Goal: Complete application form: Complete application form

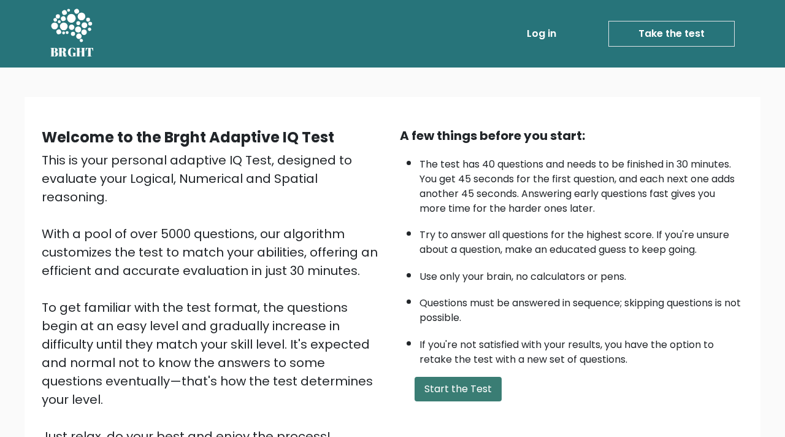
click at [464, 390] on button "Start the Test" at bounding box center [458, 389] width 87 height 25
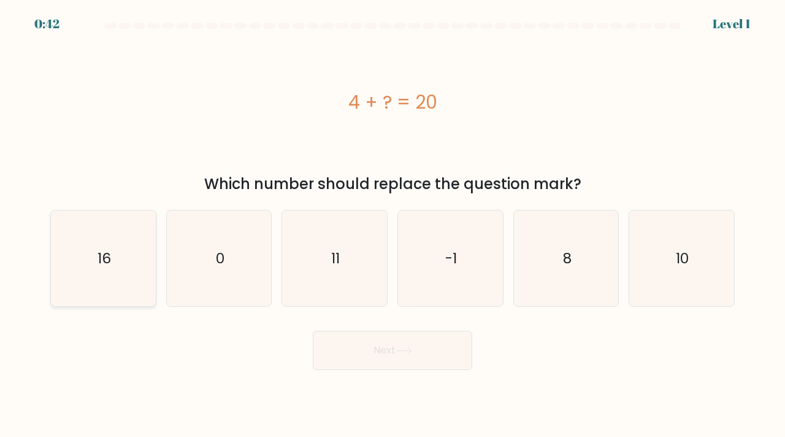
click at [88, 247] on icon "16" at bounding box center [103, 258] width 96 height 96
click at [393, 225] on input "a. 16" at bounding box center [393, 221] width 1 height 6
radio input "true"
click at [382, 335] on button "Next" at bounding box center [393, 350] width 160 height 39
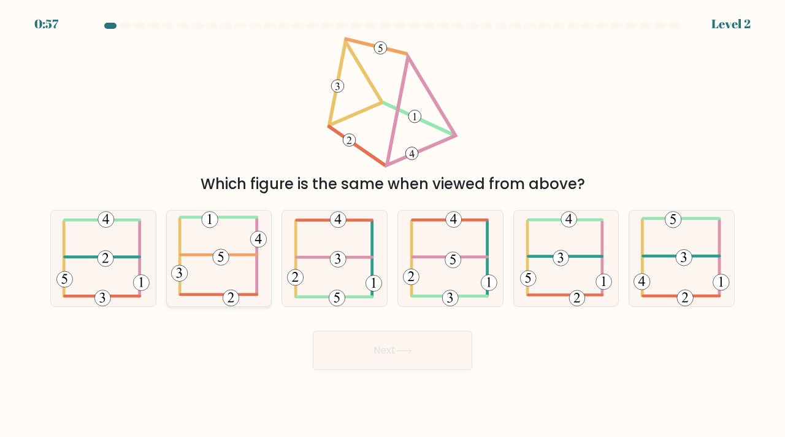
click at [234, 271] on icon at bounding box center [219, 258] width 96 height 96
click at [393, 225] on input "b." at bounding box center [393, 221] width 1 height 6
radio input "true"
click at [347, 347] on button "Next" at bounding box center [393, 350] width 160 height 39
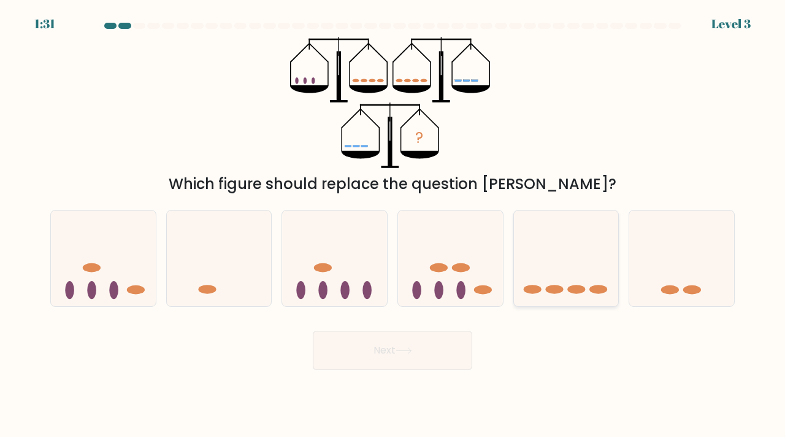
click at [562, 269] on icon at bounding box center [566, 258] width 105 height 87
click at [393, 225] on input "e." at bounding box center [393, 221] width 1 height 6
radio input "true"
click at [426, 350] on button "Next" at bounding box center [393, 350] width 160 height 39
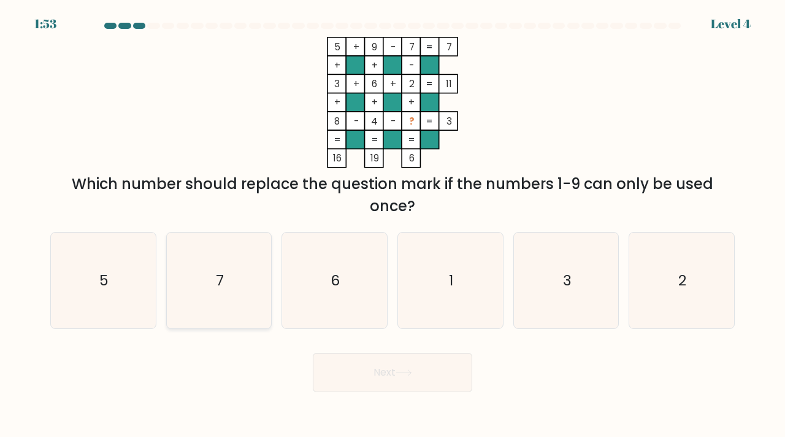
click at [237, 293] on icon "7" at bounding box center [219, 281] width 96 height 96
click at [393, 225] on input "b. 7" at bounding box center [393, 221] width 1 height 6
radio input "true"
click at [343, 374] on button "Next" at bounding box center [393, 372] width 160 height 39
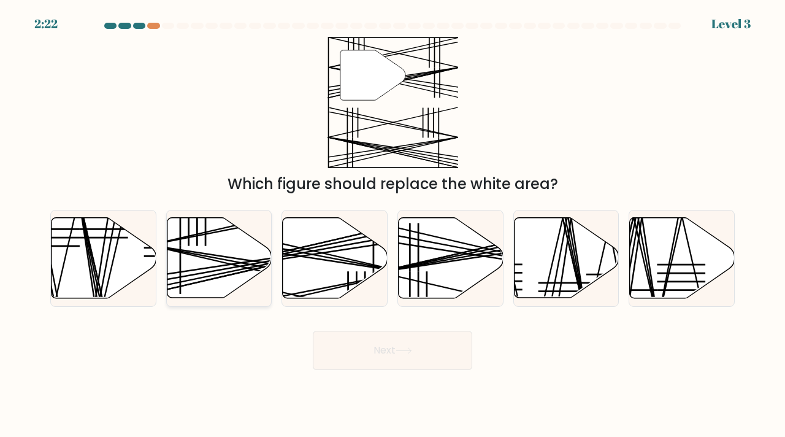
click at [239, 243] on icon at bounding box center [219, 258] width 105 height 80
click at [393, 225] on input "b." at bounding box center [393, 221] width 1 height 6
radio input "true"
click at [349, 343] on button "Next" at bounding box center [393, 350] width 160 height 39
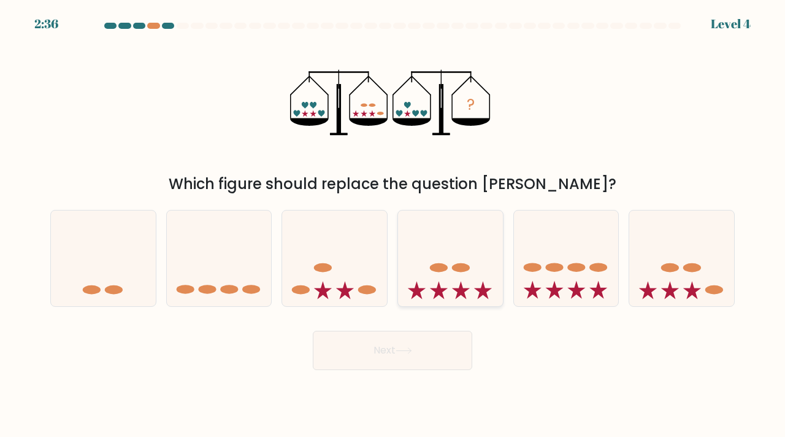
click at [449, 264] on icon at bounding box center [450, 258] width 105 height 87
click at [393, 225] on input "d." at bounding box center [393, 221] width 1 height 6
radio input "true"
click at [347, 282] on icon at bounding box center [334, 258] width 105 height 87
click at [393, 225] on input "c." at bounding box center [393, 221] width 1 height 6
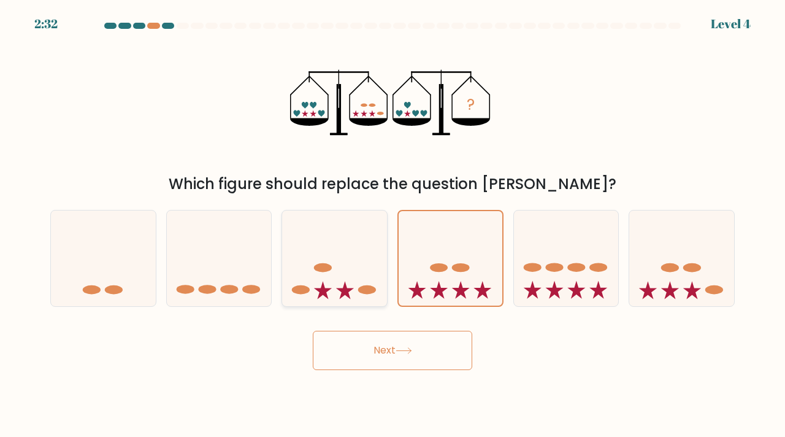
radio input "true"
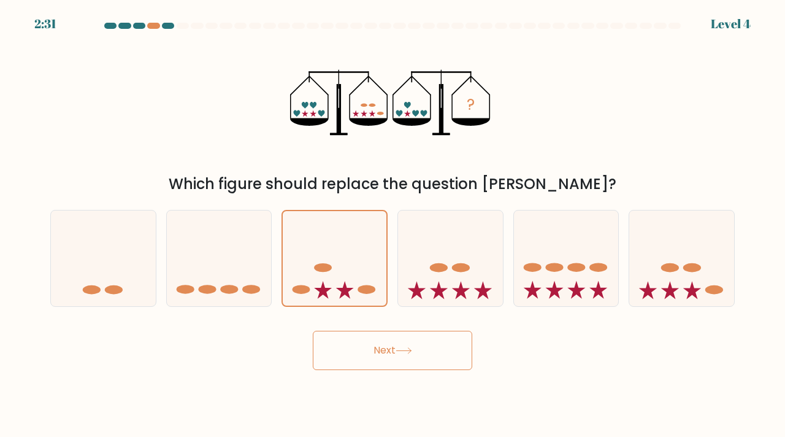
click at [361, 346] on button "Next" at bounding box center [393, 350] width 160 height 39
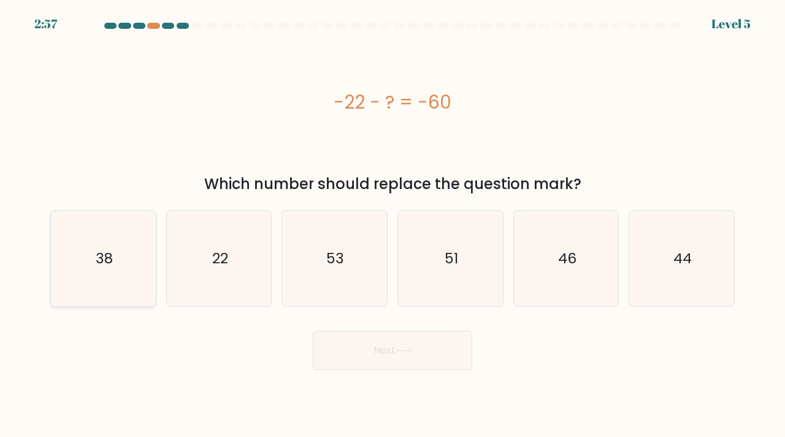
click at [107, 273] on icon "38" at bounding box center [103, 258] width 96 height 96
click at [393, 225] on input "a. 38" at bounding box center [393, 221] width 1 height 6
radio input "true"
click at [373, 358] on button "Next" at bounding box center [393, 350] width 160 height 39
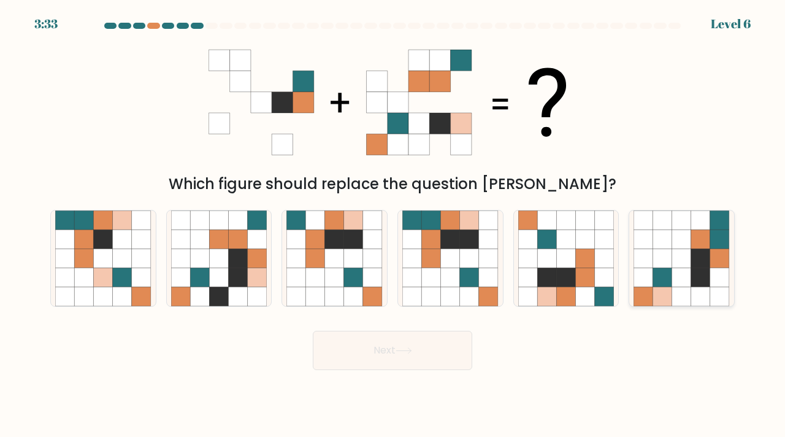
click at [677, 268] on icon at bounding box center [681, 277] width 19 height 19
click at [393, 225] on input "f." at bounding box center [393, 221] width 1 height 6
radio input "true"
click at [434, 361] on button "Next" at bounding box center [393, 350] width 160 height 39
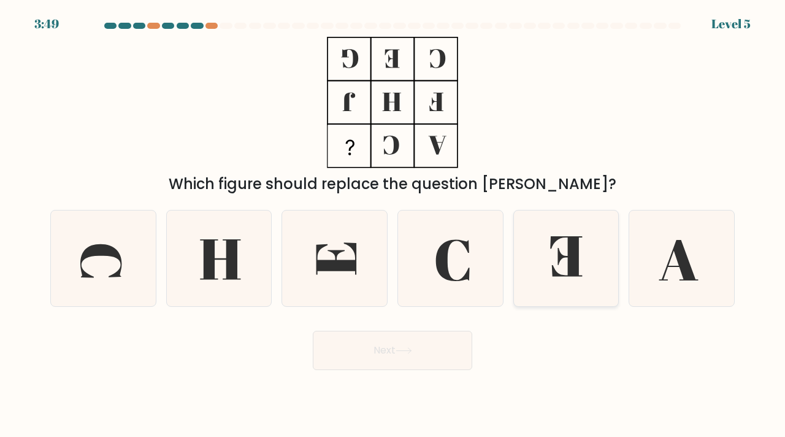
click at [564, 252] on icon at bounding box center [566, 258] width 96 height 96
click at [393, 225] on input "e." at bounding box center [393, 221] width 1 height 6
radio input "true"
click at [415, 352] on button "Next" at bounding box center [393, 350] width 160 height 39
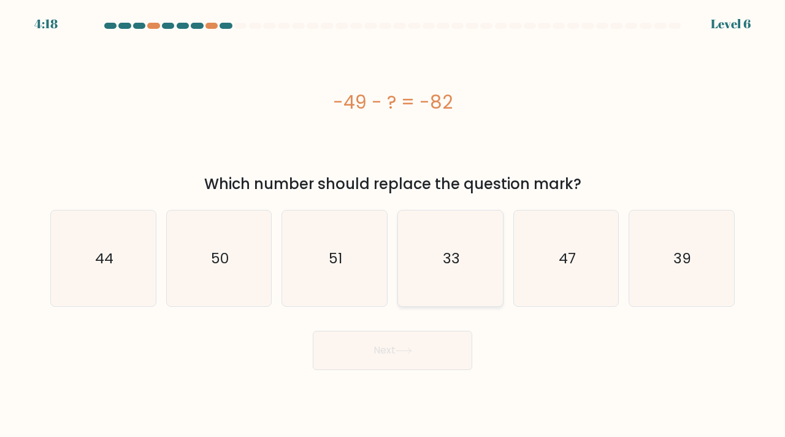
click at [469, 269] on icon "33" at bounding box center [450, 258] width 96 height 96
click at [393, 225] on input "d. 33" at bounding box center [393, 221] width 1 height 6
radio input "true"
click at [408, 349] on icon at bounding box center [404, 350] width 17 height 7
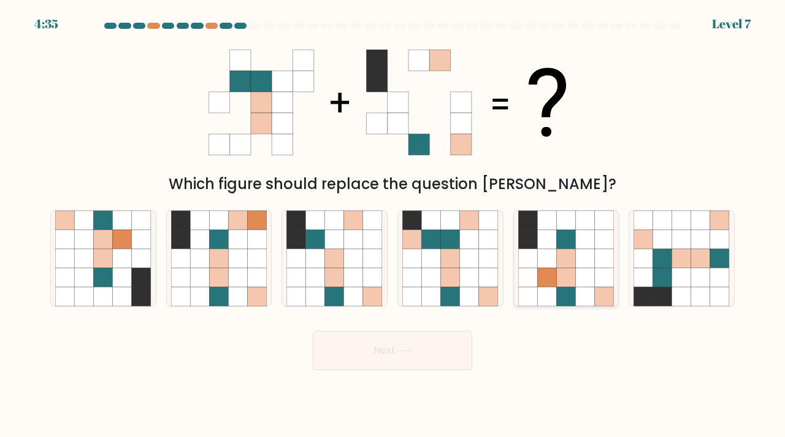
click at [559, 274] on icon at bounding box center [565, 277] width 19 height 19
click at [393, 225] on input "e." at bounding box center [393, 221] width 1 height 6
radio input "true"
click at [582, 253] on icon at bounding box center [584, 258] width 19 height 19
click at [393, 225] on input "e." at bounding box center [393, 221] width 1 height 6
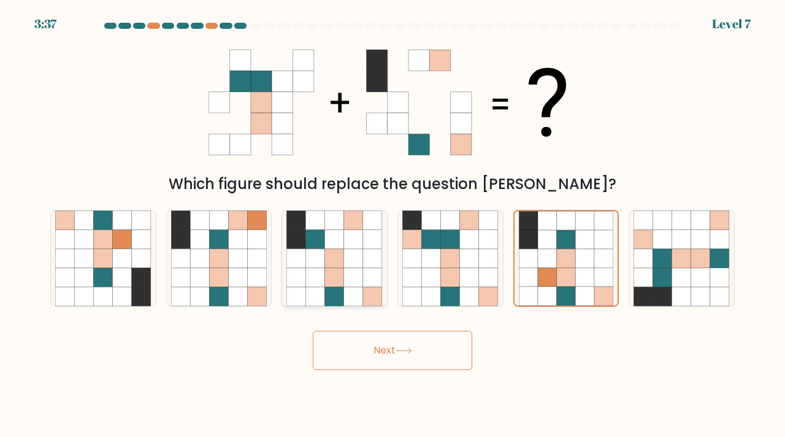
click at [344, 247] on icon at bounding box center [334, 238] width 19 height 19
click at [393, 225] on input "c." at bounding box center [393, 221] width 1 height 6
radio input "true"
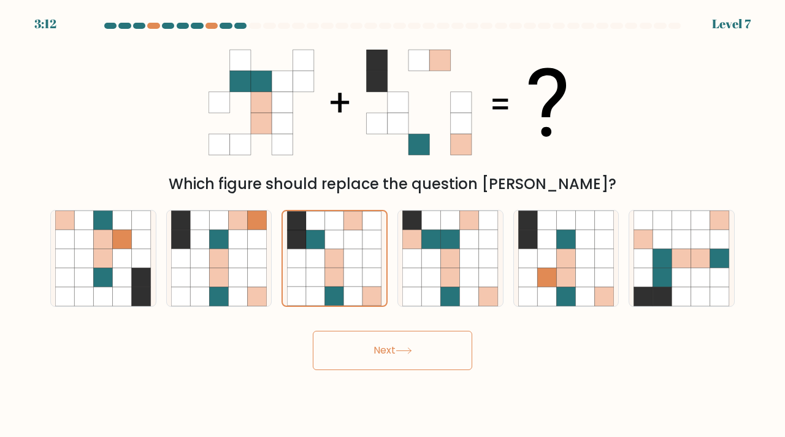
click at [396, 349] on button "Next" at bounding box center [393, 350] width 160 height 39
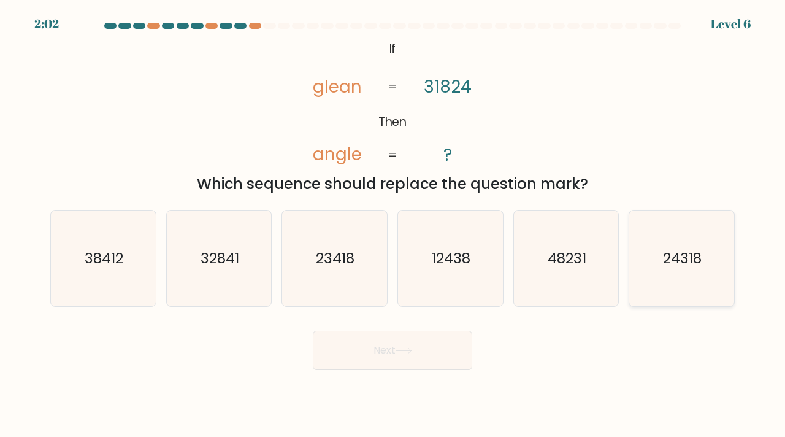
click at [682, 272] on icon "24318" at bounding box center [682, 258] width 96 height 96
click at [393, 225] on input "f. 24318" at bounding box center [393, 221] width 1 height 6
radio input "true"
click at [442, 346] on button "Next" at bounding box center [393, 350] width 160 height 39
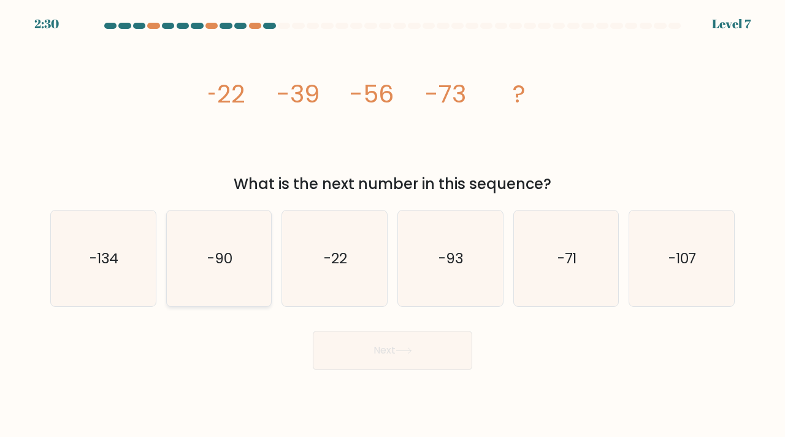
click at [224, 272] on icon "-90" at bounding box center [219, 258] width 96 height 96
click at [393, 225] on input "b. -90" at bounding box center [393, 221] width 1 height 6
radio input "true"
click at [370, 348] on button "Next" at bounding box center [393, 350] width 160 height 39
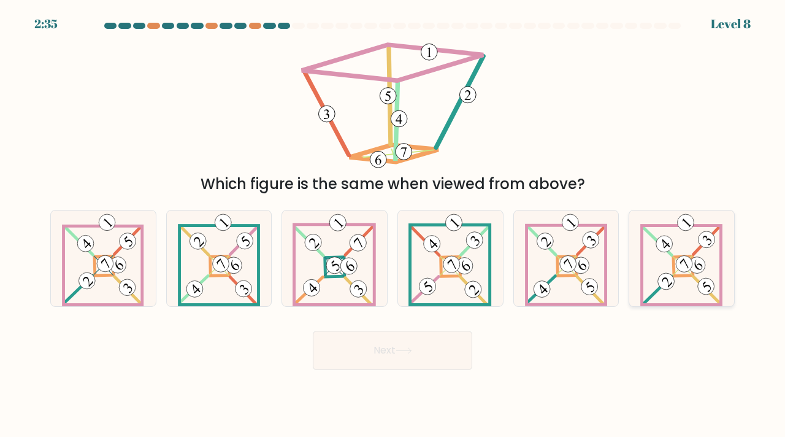
click at [669, 289] on icon at bounding box center [681, 258] width 83 height 96
click at [393, 225] on input "f." at bounding box center [393, 221] width 1 height 6
radio input "true"
click at [428, 348] on button "Next" at bounding box center [393, 350] width 160 height 39
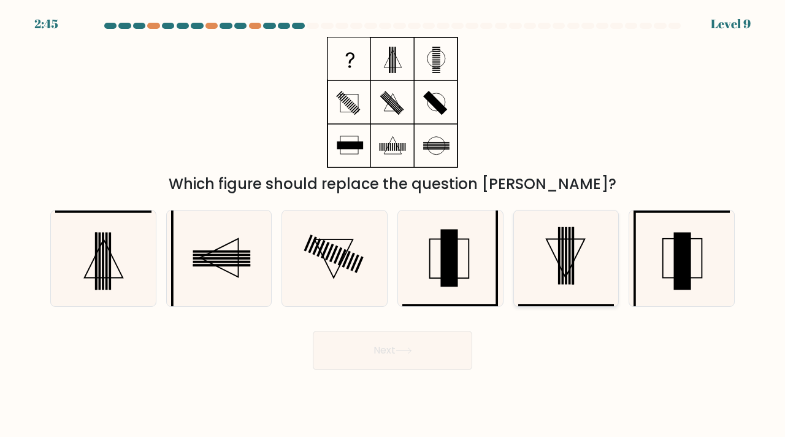
click at [569, 269] on icon at bounding box center [566, 258] width 39 height 39
click at [393, 225] on input "e." at bounding box center [393, 221] width 1 height 6
radio input "true"
click at [125, 289] on icon at bounding box center [103, 258] width 96 height 96
click at [393, 225] on input "a." at bounding box center [393, 221] width 1 height 6
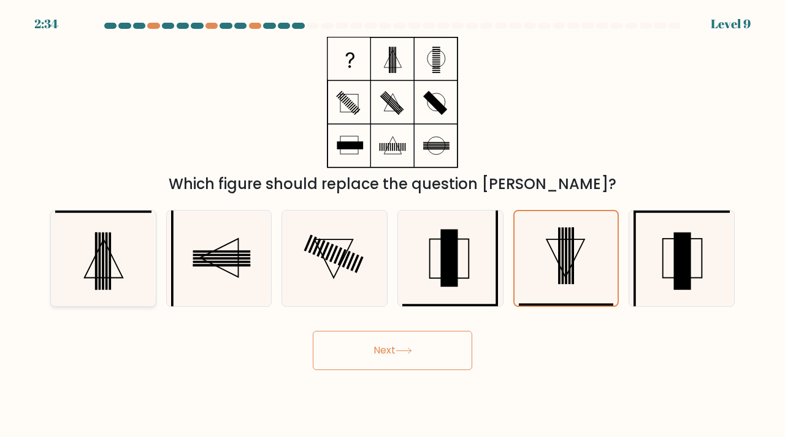
radio input "true"
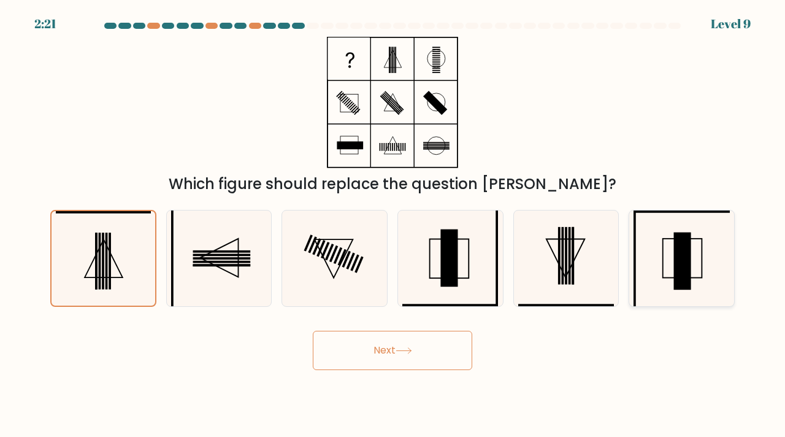
click at [677, 268] on rect at bounding box center [682, 261] width 17 height 58
click at [393, 225] on input "f." at bounding box center [393, 221] width 1 height 6
radio input "true"
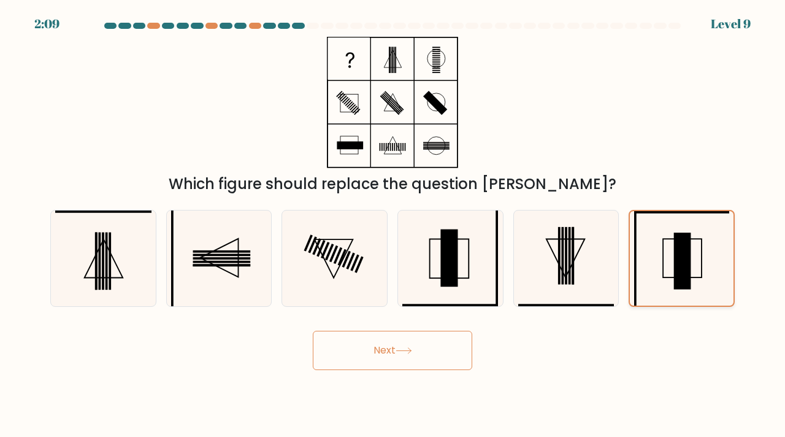
click at [662, 267] on icon at bounding box center [681, 258] width 95 height 95
click at [393, 225] on input "f." at bounding box center [393, 221] width 1 height 6
click at [428, 352] on button "Next" at bounding box center [393, 350] width 160 height 39
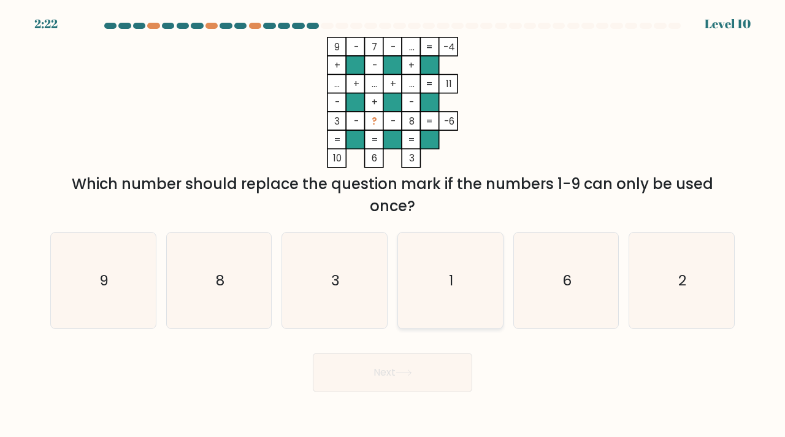
click at [438, 281] on icon "1" at bounding box center [450, 281] width 96 height 96
click at [393, 225] on input "d. 1" at bounding box center [393, 221] width 1 height 6
radio input "true"
click at [396, 366] on button "Next" at bounding box center [393, 372] width 160 height 39
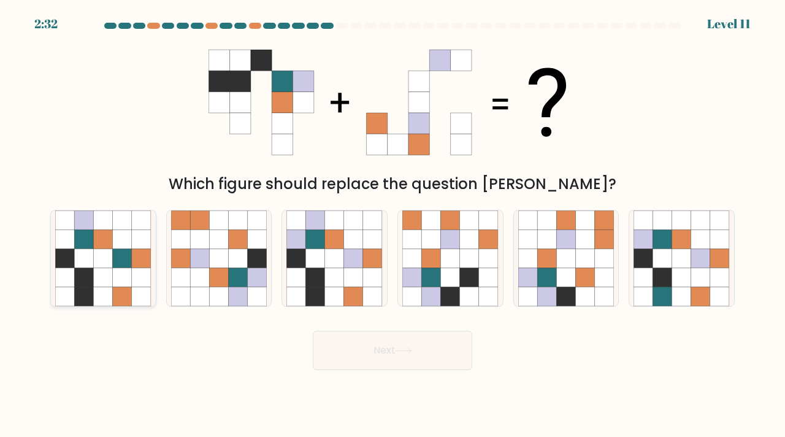
click at [90, 250] on icon at bounding box center [83, 257] width 19 height 19
click at [393, 225] on input "a." at bounding box center [393, 221] width 1 height 6
radio input "true"
click at [391, 349] on button "Next" at bounding box center [393, 350] width 160 height 39
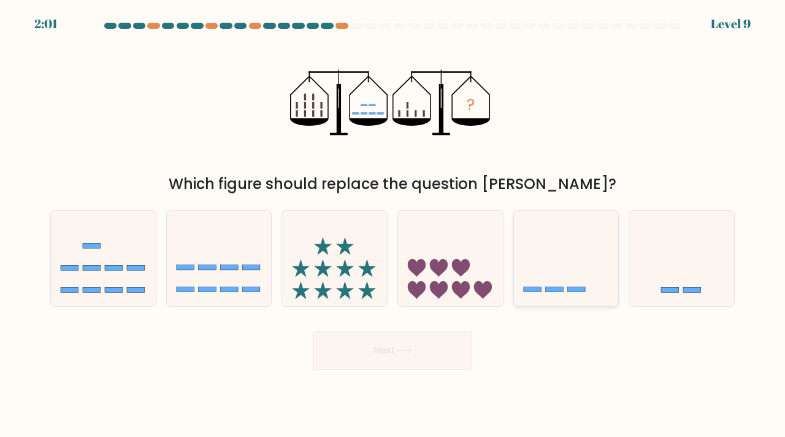
click at [568, 261] on icon at bounding box center [566, 258] width 105 height 87
click at [393, 225] on input "e." at bounding box center [393, 221] width 1 height 6
radio input "true"
click at [439, 349] on button "Next" at bounding box center [393, 350] width 160 height 39
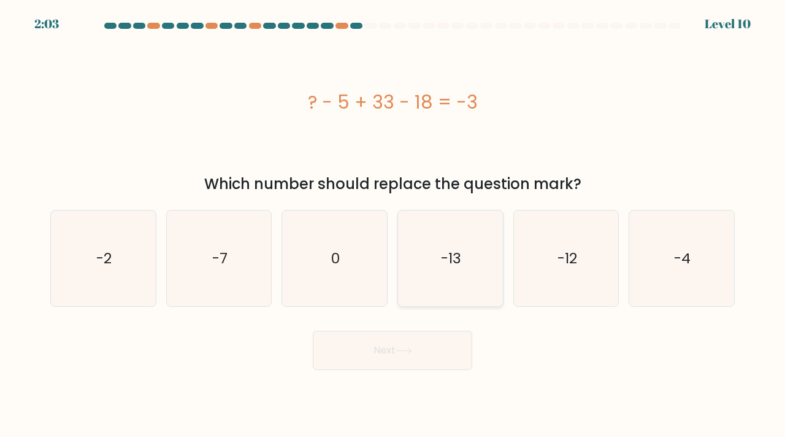
click at [455, 267] on text "-13" at bounding box center [451, 258] width 20 height 20
click at [393, 225] on input "d. -13" at bounding box center [393, 221] width 1 height 6
radio input "true"
click at [412, 347] on icon at bounding box center [404, 350] width 17 height 7
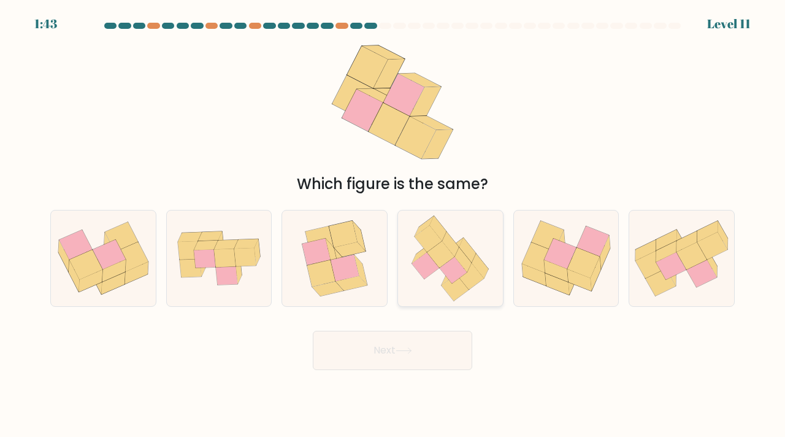
click at [456, 245] on icon at bounding box center [450, 243] width 17 height 25
click at [393, 225] on input "d." at bounding box center [393, 221] width 1 height 6
radio input "true"
click at [435, 331] on button "Next" at bounding box center [393, 350] width 160 height 39
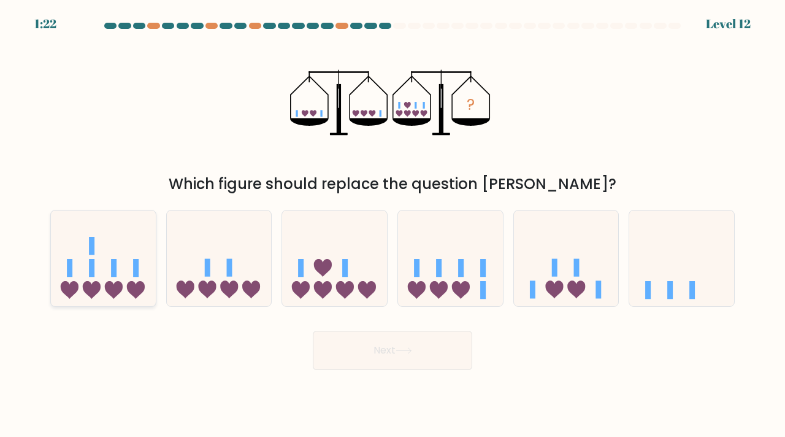
click at [103, 279] on icon at bounding box center [103, 258] width 105 height 87
click at [393, 225] on input "a." at bounding box center [393, 221] width 1 height 6
radio input "true"
click at [338, 348] on button "Next" at bounding box center [393, 350] width 160 height 39
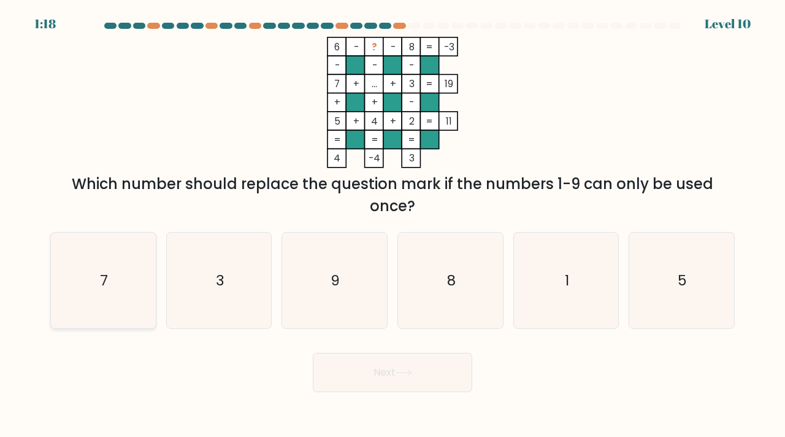
click at [110, 287] on icon "7" at bounding box center [103, 281] width 96 height 96
click at [393, 225] on input "a. 7" at bounding box center [393, 221] width 1 height 6
radio input "true"
click at [337, 282] on text "9" at bounding box center [335, 280] width 9 height 20
click at [393, 225] on input "c. 9" at bounding box center [393, 221] width 1 height 6
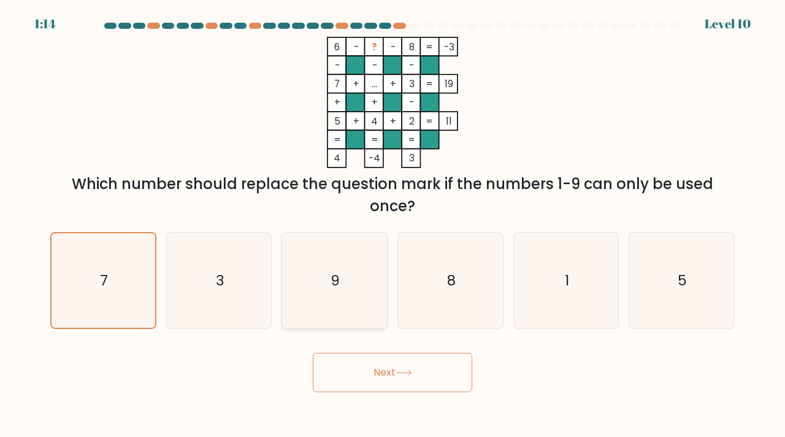
radio input "true"
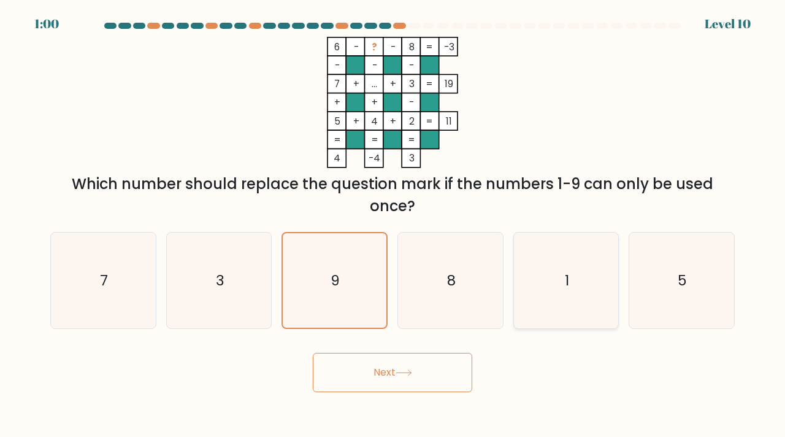
click at [575, 308] on icon "1" at bounding box center [566, 281] width 96 height 96
click at [393, 225] on input "e. 1" at bounding box center [393, 221] width 1 height 6
radio input "true"
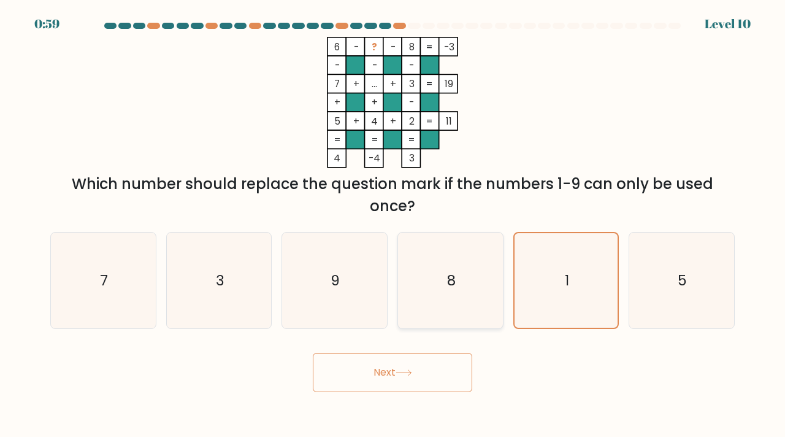
click at [449, 310] on icon "8" at bounding box center [450, 281] width 96 height 96
click at [393, 225] on input "d. 8" at bounding box center [393, 221] width 1 height 6
radio input "true"
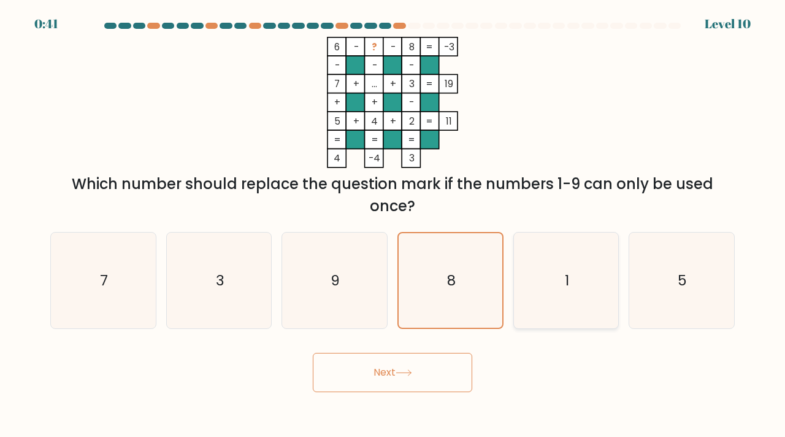
click at [567, 302] on icon "1" at bounding box center [566, 281] width 96 height 96
click at [393, 225] on input "e. 1" at bounding box center [393, 221] width 1 height 6
radio input "true"
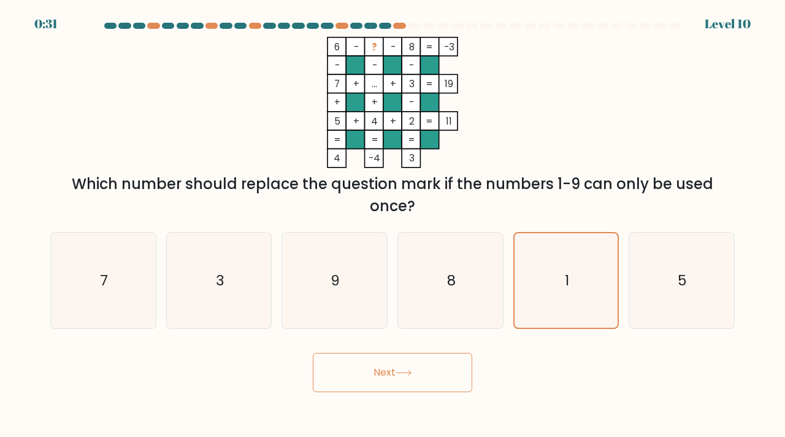
click at [438, 365] on button "Next" at bounding box center [393, 372] width 160 height 39
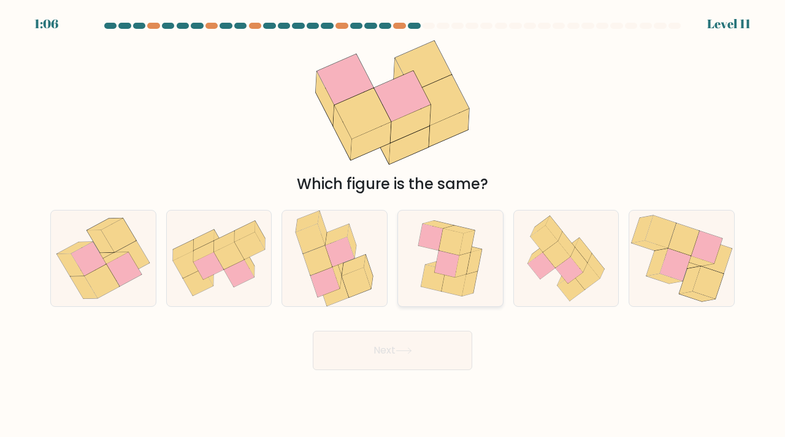
click at [463, 258] on icon at bounding box center [462, 264] width 15 height 25
click at [393, 225] on input "d." at bounding box center [393, 221] width 1 height 6
radio input "true"
click at [379, 340] on button "Next" at bounding box center [393, 350] width 160 height 39
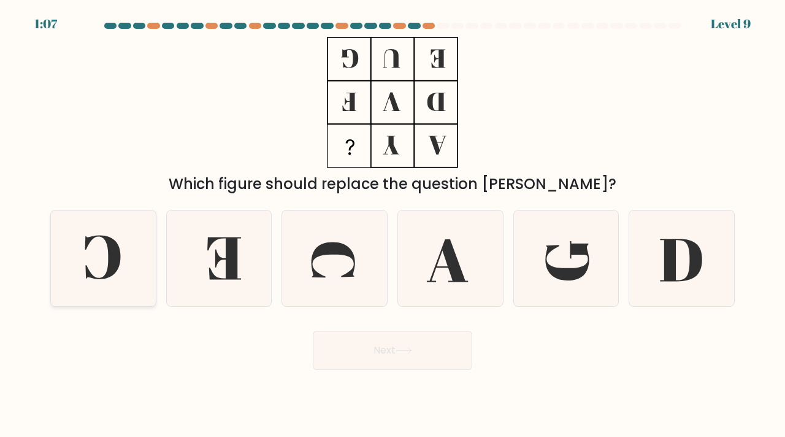
click at [117, 250] on icon at bounding box center [103, 257] width 36 height 44
click at [393, 225] on input "a." at bounding box center [393, 221] width 1 height 6
radio input "true"
click at [381, 344] on button "Next" at bounding box center [393, 350] width 160 height 39
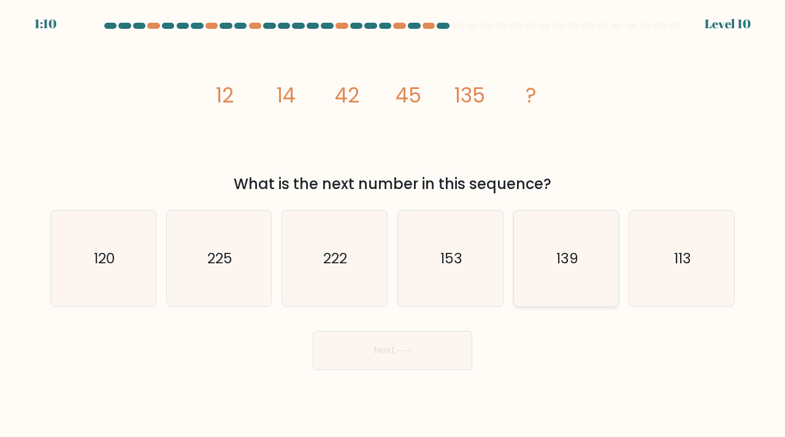
click at [555, 268] on icon "139" at bounding box center [566, 258] width 96 height 96
click at [393, 225] on input "e. 139" at bounding box center [393, 221] width 1 height 6
radio input "true"
click at [441, 350] on button "Next" at bounding box center [393, 350] width 160 height 39
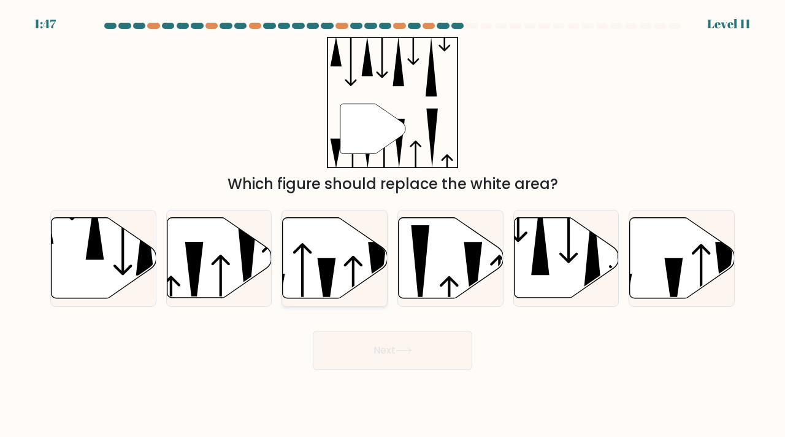
click at [309, 253] on icon at bounding box center [335, 258] width 105 height 80
click at [393, 225] on input "c." at bounding box center [393, 221] width 1 height 6
radio input "true"
click at [364, 353] on button "Next" at bounding box center [393, 350] width 160 height 39
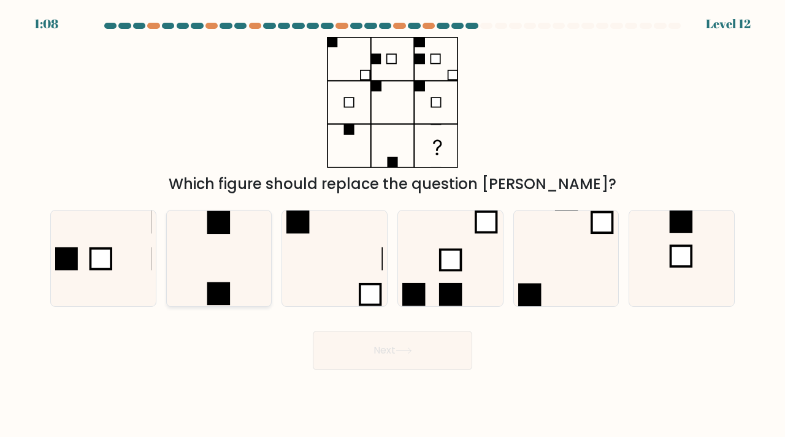
click at [220, 269] on icon at bounding box center [219, 258] width 96 height 96
click at [393, 225] on input "b." at bounding box center [393, 221] width 1 height 6
radio input "true"
click at [384, 349] on button "Next" at bounding box center [393, 350] width 160 height 39
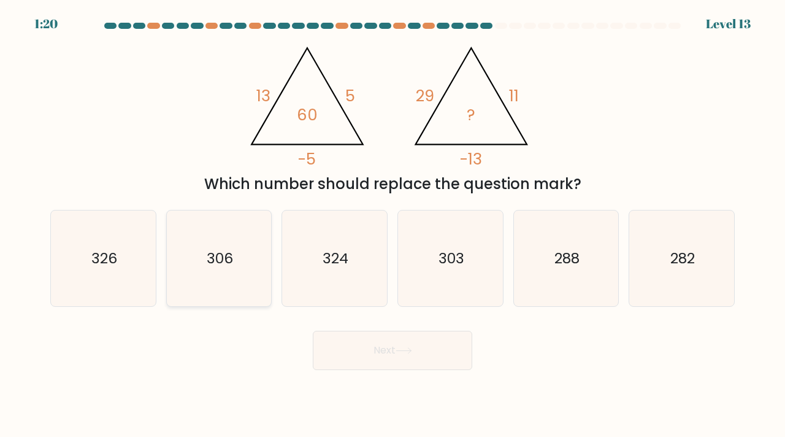
click at [239, 253] on icon "306" at bounding box center [219, 258] width 96 height 96
click at [393, 225] on input "b. 306" at bounding box center [393, 221] width 1 height 6
radio input "true"
click at [345, 353] on button "Next" at bounding box center [393, 350] width 160 height 39
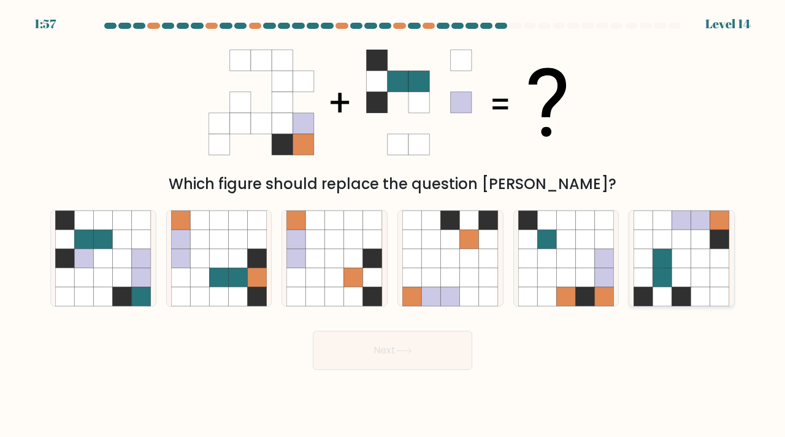
click at [685, 252] on icon at bounding box center [681, 257] width 19 height 19
click at [393, 225] on input "f." at bounding box center [393, 221] width 1 height 6
radio input "true"
click at [401, 350] on icon at bounding box center [403, 351] width 15 height 6
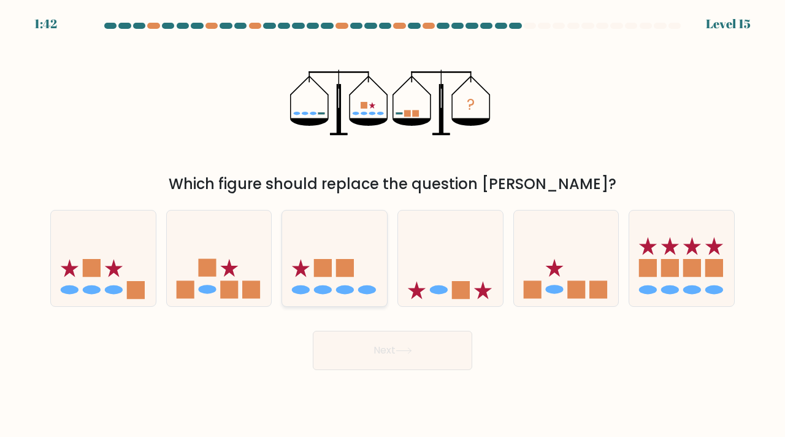
click at [334, 279] on icon at bounding box center [334, 258] width 105 height 87
click at [393, 225] on input "c." at bounding box center [393, 221] width 1 height 6
radio input "true"
click at [382, 347] on button "Next" at bounding box center [393, 350] width 160 height 39
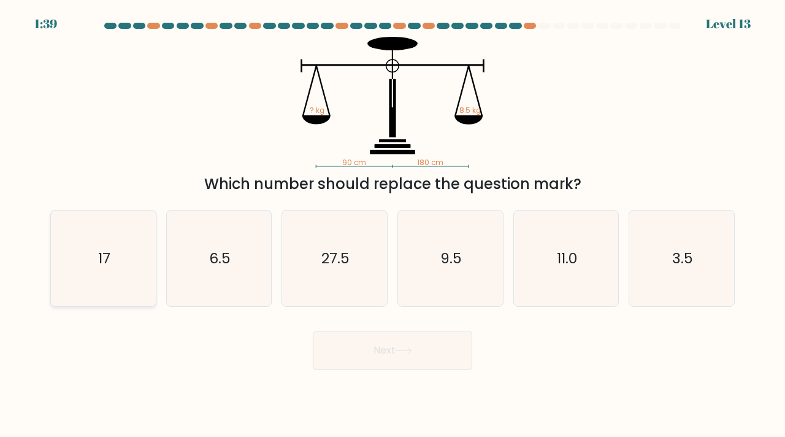
click at [85, 252] on icon "17" at bounding box center [103, 258] width 96 height 96
click at [393, 225] on input "a. 17" at bounding box center [393, 221] width 1 height 6
radio input "true"
click at [372, 342] on button "Next" at bounding box center [393, 350] width 160 height 39
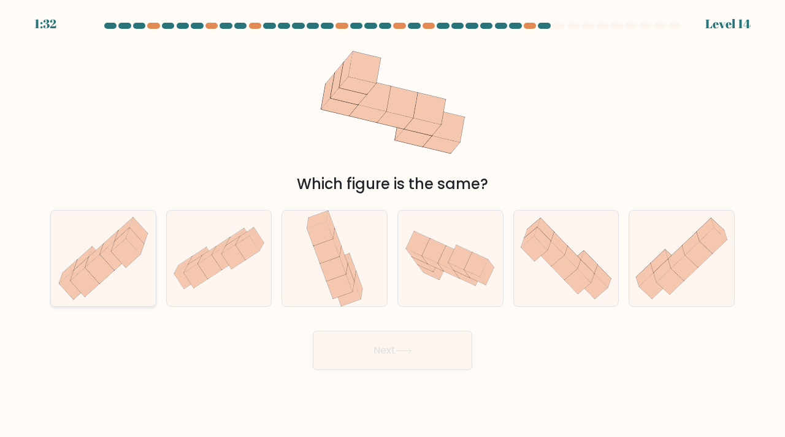
click at [110, 253] on icon at bounding box center [114, 255] width 29 height 29
click at [393, 225] on input "a." at bounding box center [393, 221] width 1 height 6
radio input "true"
click at [396, 356] on button "Next" at bounding box center [393, 350] width 160 height 39
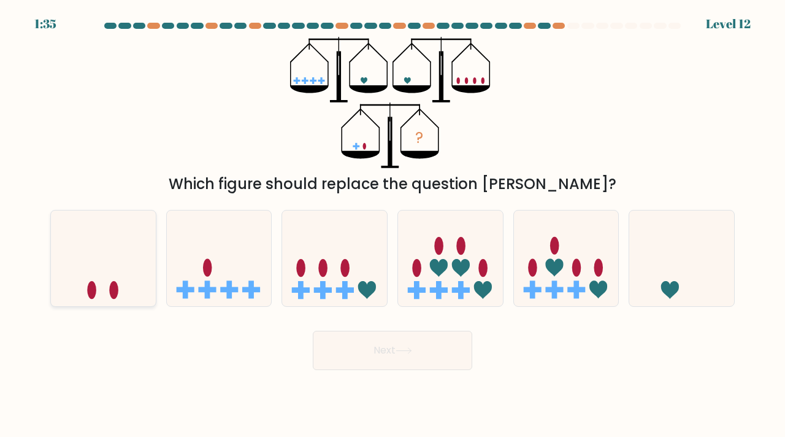
click at [93, 291] on ellipse at bounding box center [91, 290] width 9 height 18
click at [393, 225] on input "a." at bounding box center [393, 221] width 1 height 6
radio input "true"
click at [352, 348] on button "Next" at bounding box center [393, 350] width 160 height 39
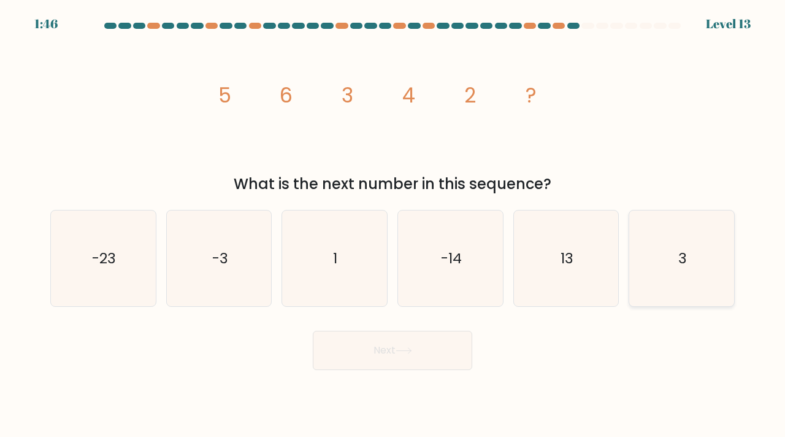
click at [718, 266] on icon "3" at bounding box center [682, 258] width 96 height 96
click at [393, 225] on input "f. 3" at bounding box center [393, 221] width 1 height 6
radio input "true"
click at [459, 345] on button "Next" at bounding box center [393, 350] width 160 height 39
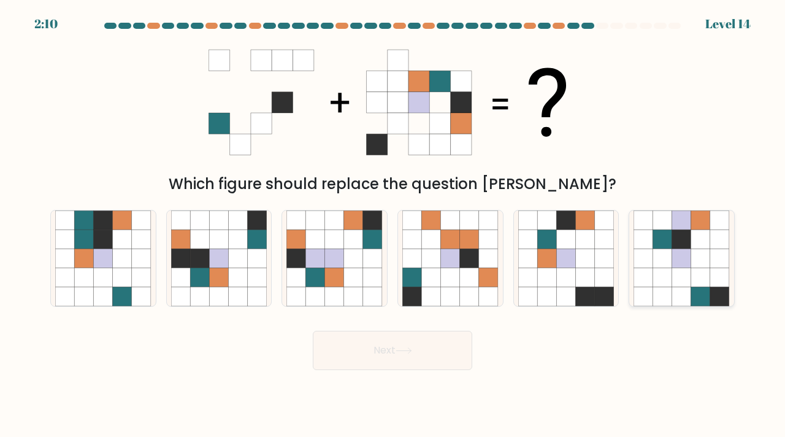
click at [704, 266] on icon at bounding box center [700, 257] width 19 height 19
click at [393, 225] on input "f." at bounding box center [393, 221] width 1 height 6
radio input "true"
click at [109, 275] on icon at bounding box center [103, 277] width 19 height 19
click at [393, 225] on input "a." at bounding box center [393, 221] width 1 height 6
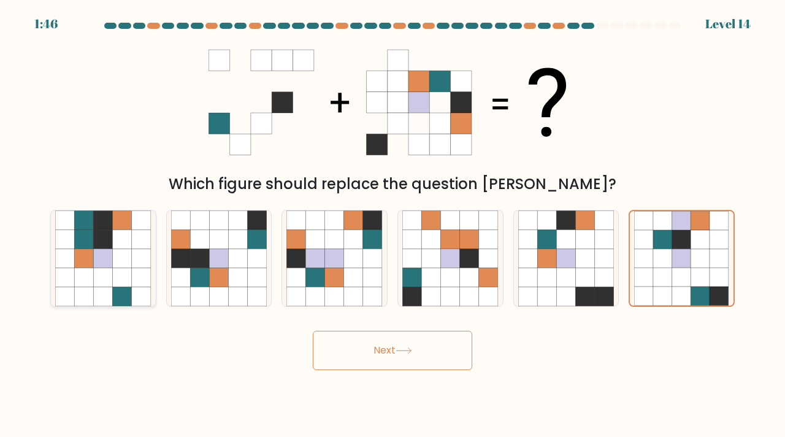
radio input "true"
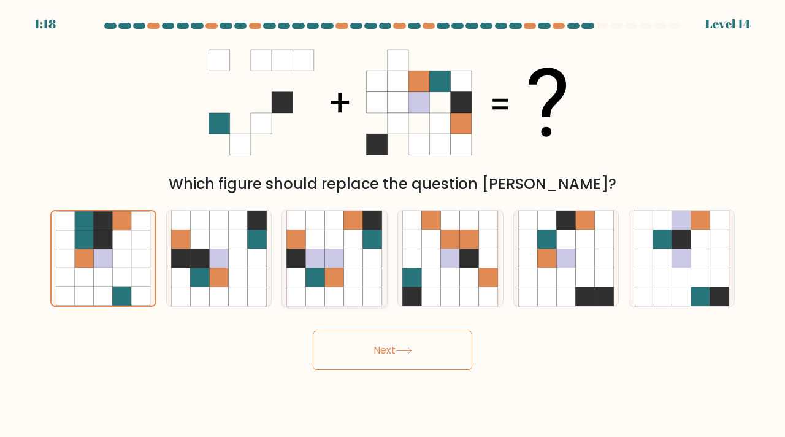
click at [323, 267] on icon at bounding box center [315, 257] width 19 height 19
click at [393, 225] on input "c." at bounding box center [393, 221] width 1 height 6
radio input "true"
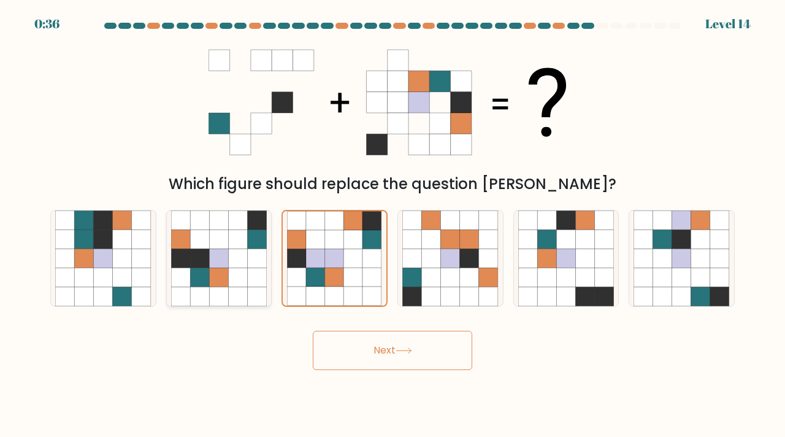
click at [212, 266] on icon at bounding box center [218, 257] width 19 height 19
click at [393, 225] on input "b." at bounding box center [393, 221] width 1 height 6
radio input "true"
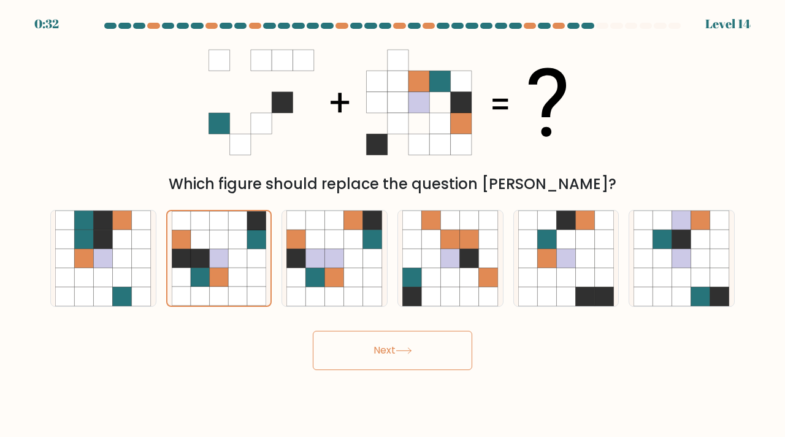
click at [372, 345] on button "Next" at bounding box center [393, 350] width 160 height 39
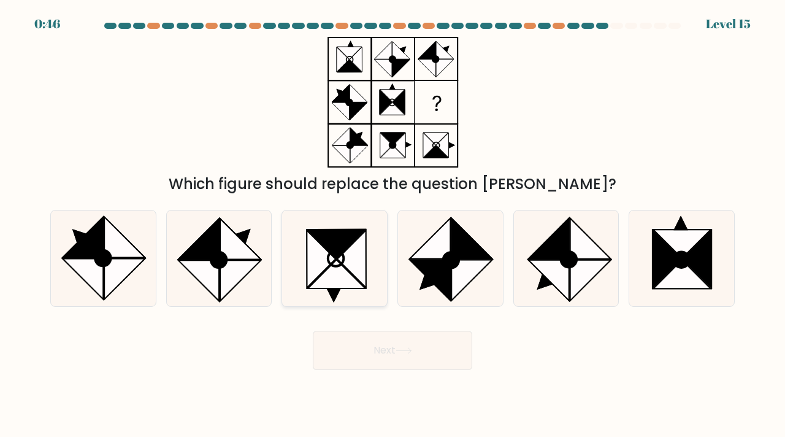
click at [342, 257] on icon at bounding box center [352, 259] width 29 height 58
click at [393, 225] on input "c." at bounding box center [393, 221] width 1 height 6
radio input "true"
click at [375, 344] on button "Next" at bounding box center [393, 350] width 160 height 39
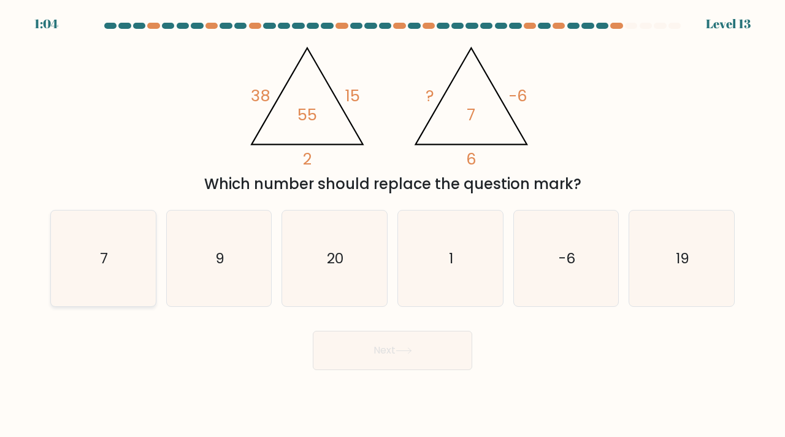
click at [106, 247] on icon "7" at bounding box center [103, 258] width 96 height 96
click at [393, 225] on input "a. 7" at bounding box center [393, 221] width 1 height 6
radio input "true"
click at [394, 350] on button "Next" at bounding box center [393, 350] width 160 height 39
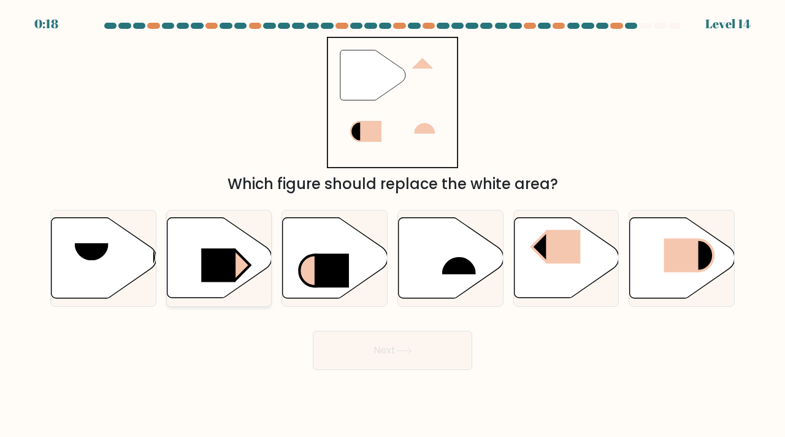
click at [226, 255] on rect at bounding box center [218, 265] width 34 height 34
click at [393, 225] on input "b." at bounding box center [393, 221] width 1 height 6
radio input "true"
click at [226, 255] on rect at bounding box center [218, 264] width 34 height 33
click at [393, 225] on input "b." at bounding box center [393, 221] width 1 height 6
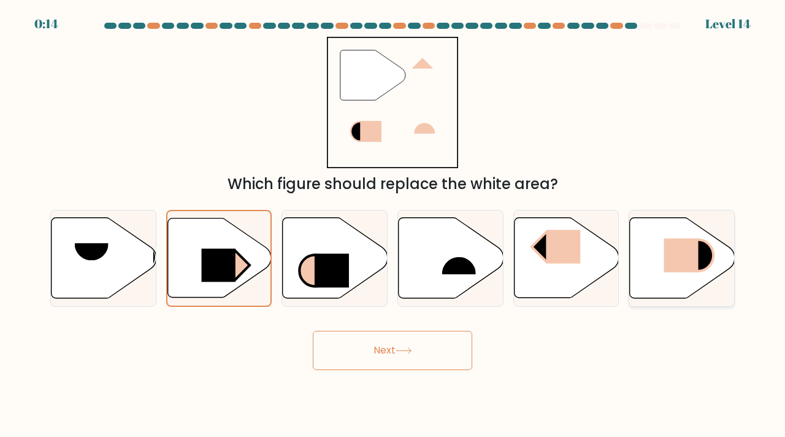
click at [667, 256] on rect at bounding box center [681, 256] width 34 height 34
click at [393, 225] on input "f." at bounding box center [393, 221] width 1 height 6
radio input "true"
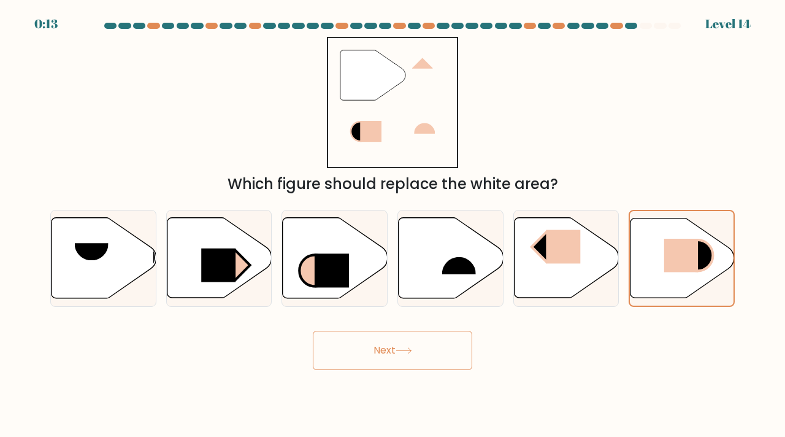
click at [411, 349] on icon at bounding box center [403, 351] width 15 height 6
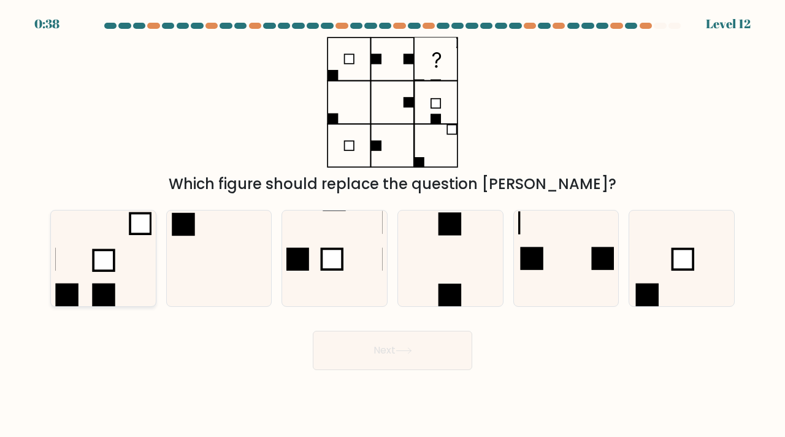
click at [109, 253] on rect at bounding box center [103, 260] width 21 height 21
click at [393, 225] on input "a." at bounding box center [393, 221] width 1 height 6
radio input "true"
click at [398, 348] on icon at bounding box center [404, 350] width 17 height 7
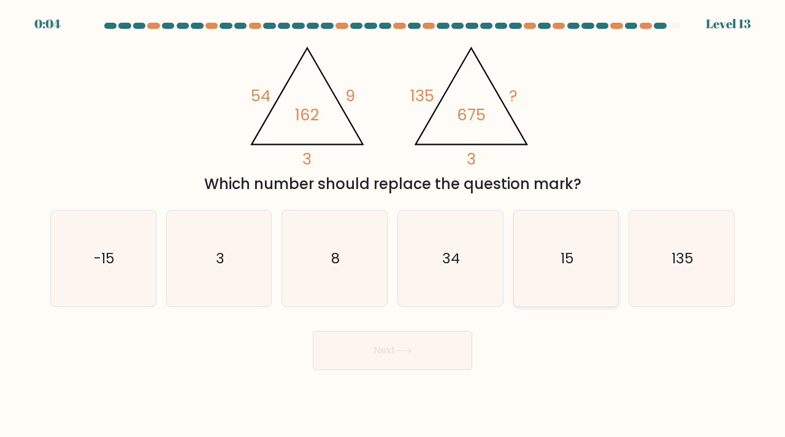
click at [565, 262] on text "15" at bounding box center [567, 258] width 13 height 20
click at [393, 225] on input "e. 15" at bounding box center [393, 221] width 1 height 6
radio input "true"
click at [388, 348] on button "Next" at bounding box center [393, 350] width 160 height 39
click at [388, 348] on div "Next" at bounding box center [392, 345] width 699 height 48
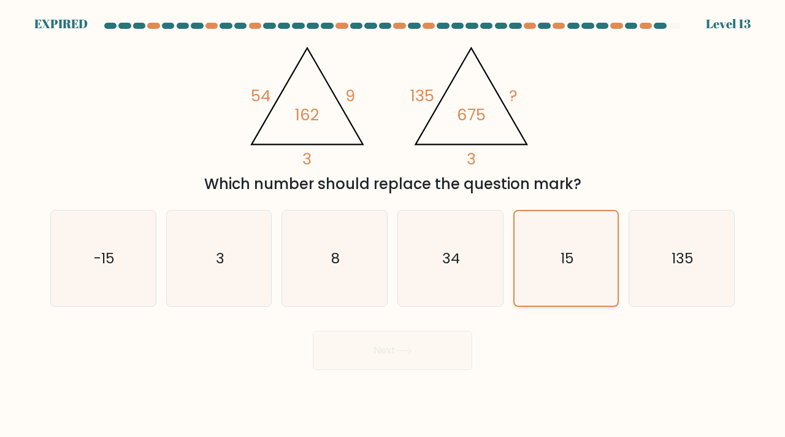
click at [529, 261] on icon "15" at bounding box center [566, 258] width 95 height 95
click at [393, 225] on input "e. 15" at bounding box center [393, 221] width 1 height 6
click at [380, 364] on div "Next" at bounding box center [392, 345] width 699 height 48
click at [437, 294] on icon "34" at bounding box center [450, 258] width 96 height 96
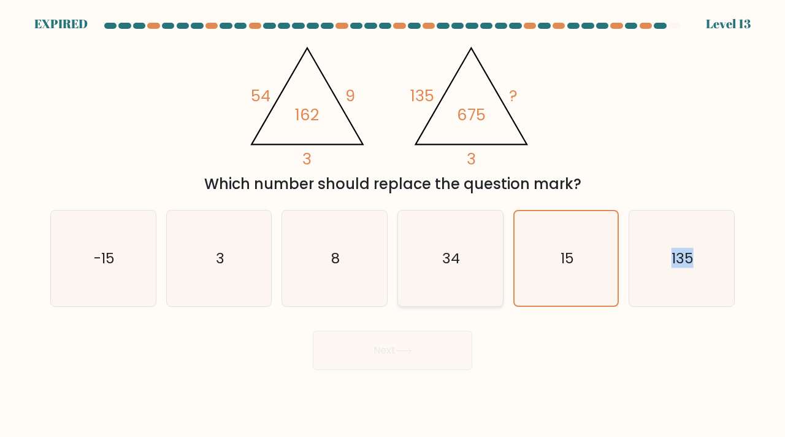
click at [393, 225] on input "d. 34" at bounding box center [393, 221] width 1 height 6
radio input "true"
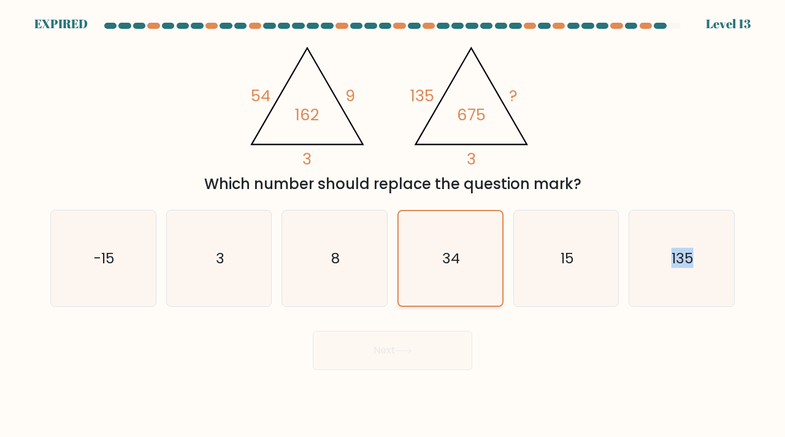
click at [437, 294] on icon "34" at bounding box center [450, 258] width 95 height 95
click at [393, 225] on input "d. 34" at bounding box center [393, 221] width 1 height 6
